Goal: Information Seeking & Learning: Understand process/instructions

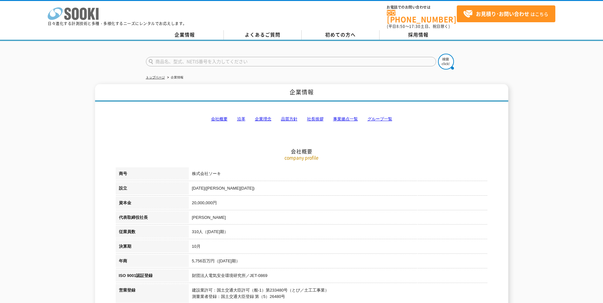
click at [83, 16] on icon "株式会社 ソーキ" at bounding box center [73, 13] width 51 height 13
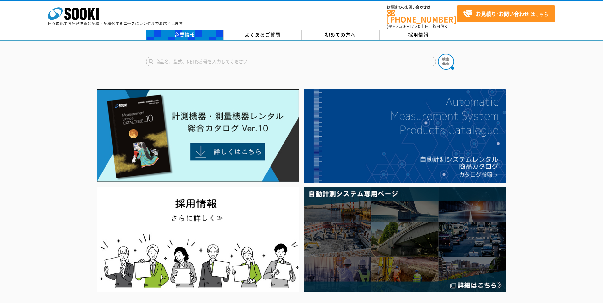
click at [192, 30] on link "企業情報" at bounding box center [185, 35] width 78 height 10
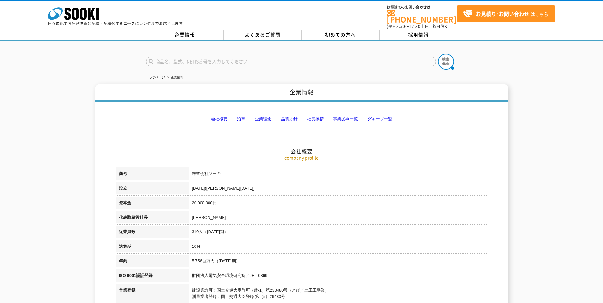
click at [219, 117] on link "会社概要" at bounding box center [219, 119] width 17 height 5
click at [349, 26] on div "株式会社 ソーキ spMenu 日々進化する計測技術と多種・多様化するニーズにレンタルでお応えします。 お電話でのお問い合わせは 0120-856-990 (…" at bounding box center [301, 20] width 603 height 41
click at [348, 31] on span "初めての方へ" at bounding box center [340, 34] width 31 height 7
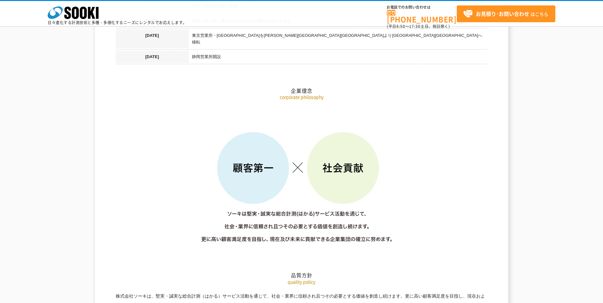
scroll to position [904, 0]
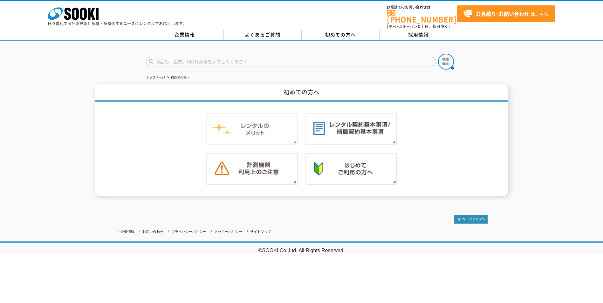
click at [270, 127] on img at bounding box center [252, 129] width 92 height 32
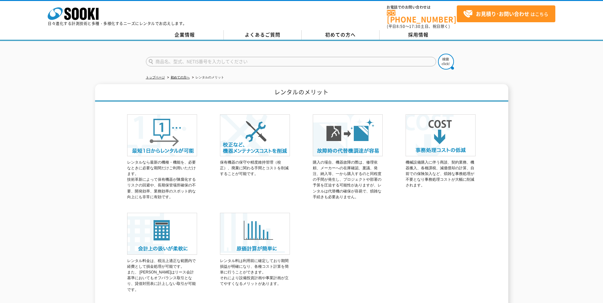
scroll to position [59, 0]
